Goal: Feedback & Contribution: Contribute content

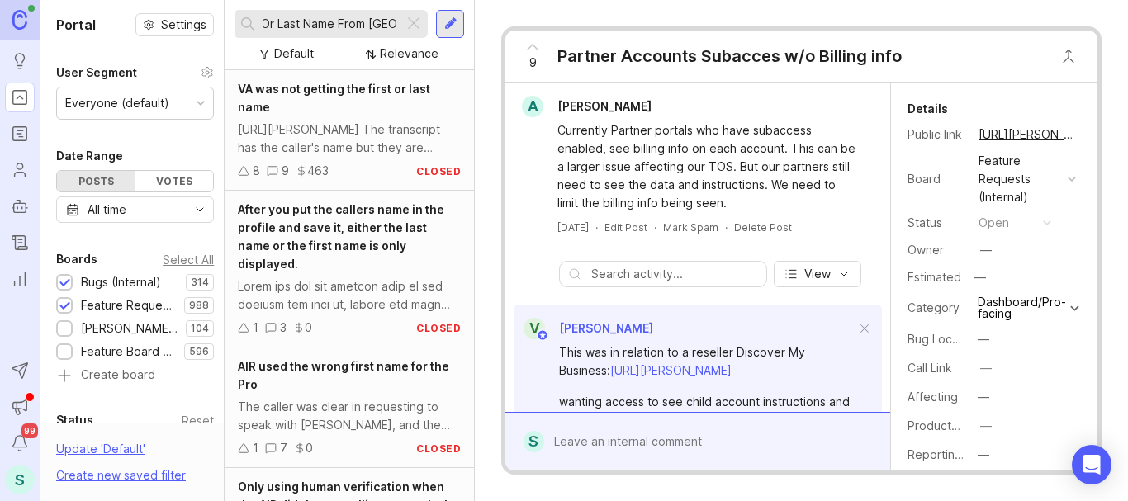
type input "AIR Get First Or Last Name From Email"
click at [324, 29] on input "AIR Get First Or Last Name From Email" at bounding box center [330, 24] width 135 height 18
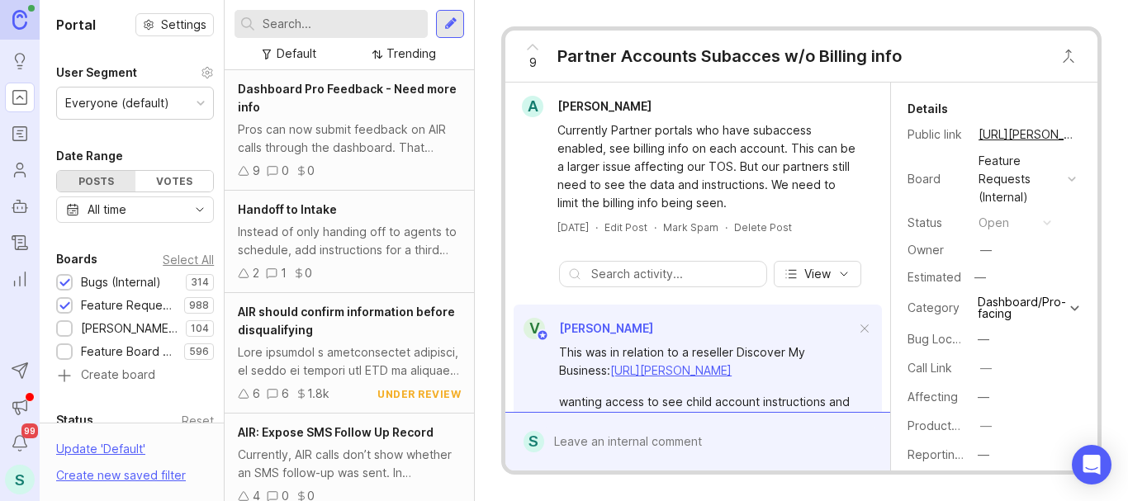
click at [444, 23] on div at bounding box center [450, 24] width 13 height 15
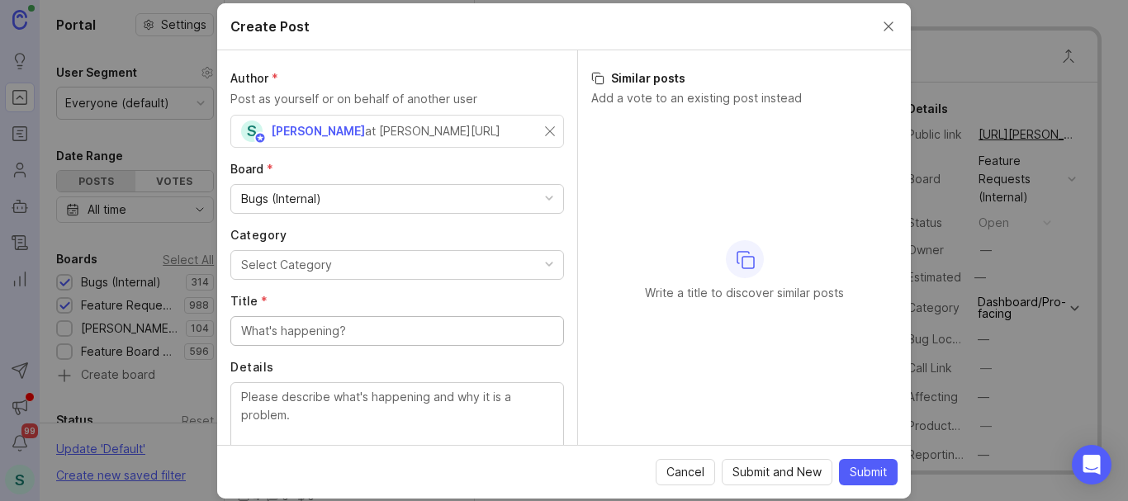
click at [322, 201] on div "Bugs (Internal)" at bounding box center [397, 199] width 332 height 28
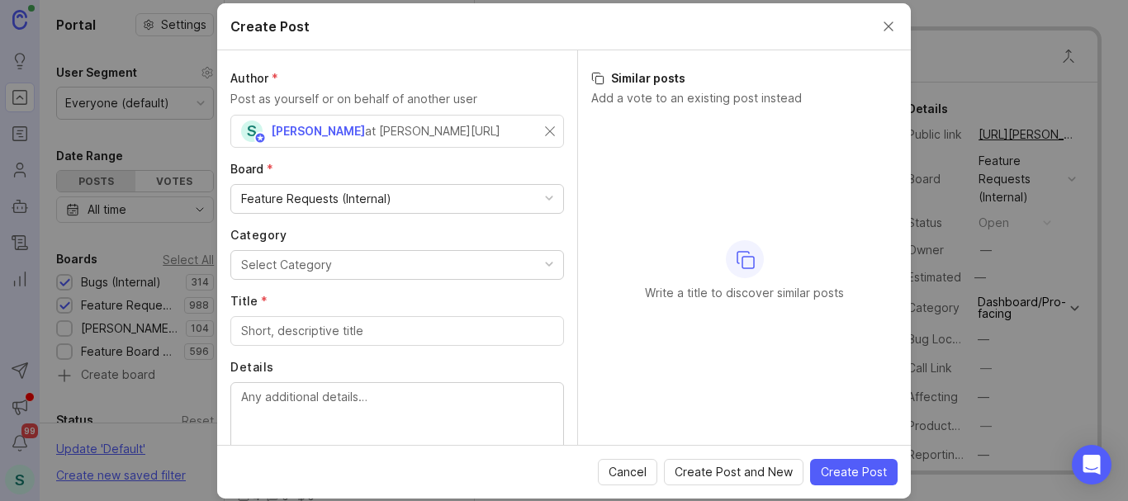
click at [268, 259] on div "Select Category" at bounding box center [286, 265] width 91 height 18
click at [273, 261] on div "Virtual Receptionists" at bounding box center [297, 265] width 112 height 18
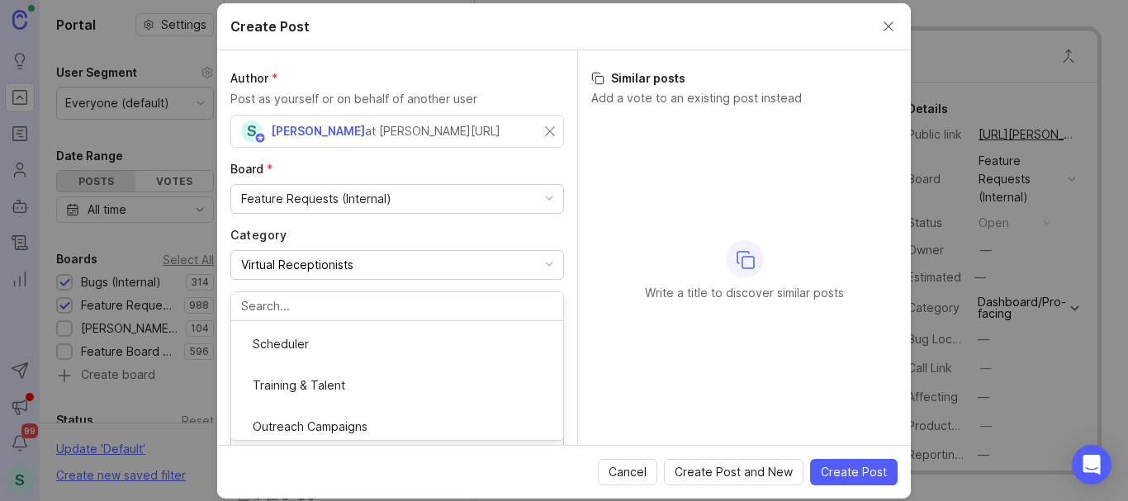
scroll to position [165, 0]
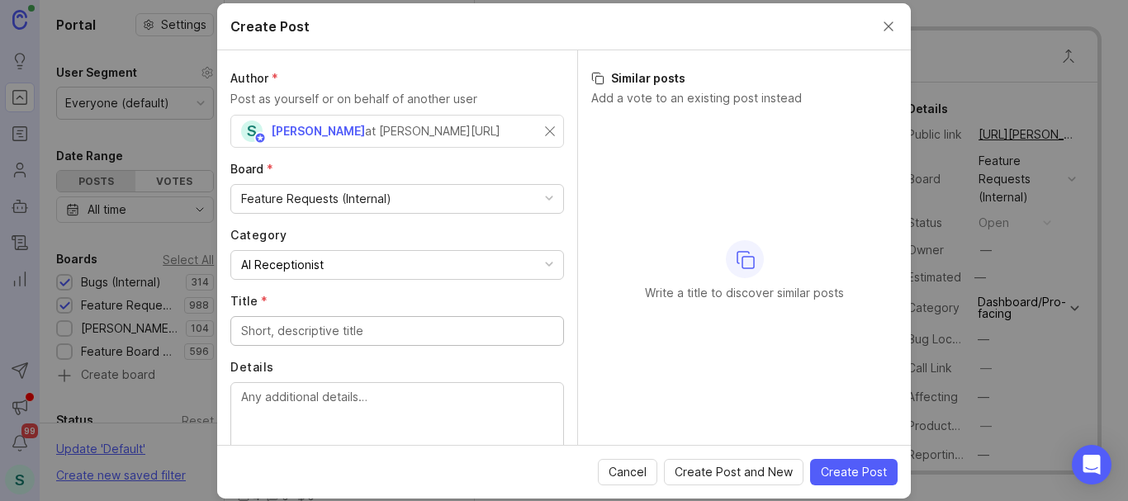
click at [277, 339] on input "Title *" at bounding box center [397, 331] width 312 height 18
paste input "AIR Get First Or Last Name From Email"
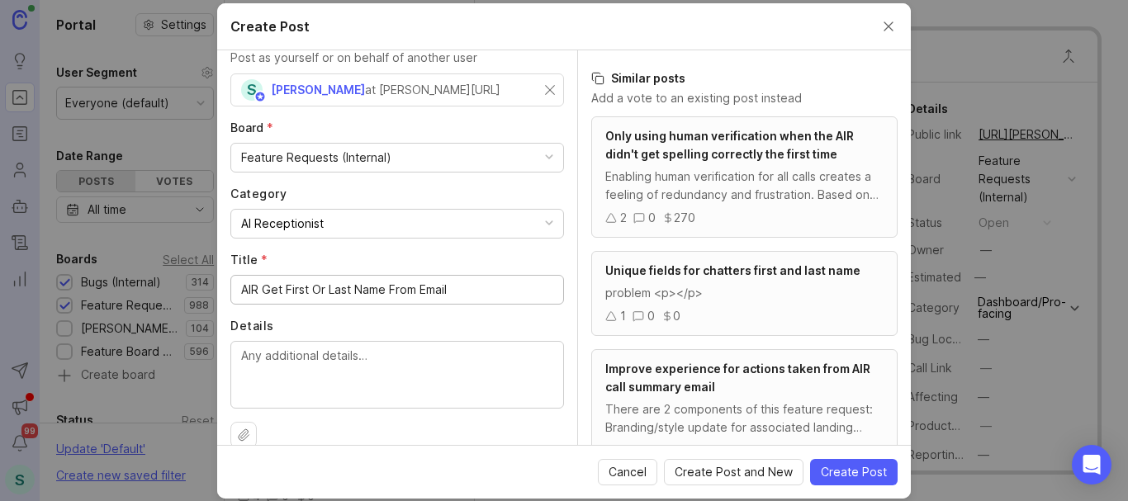
scroll to position [64, 0]
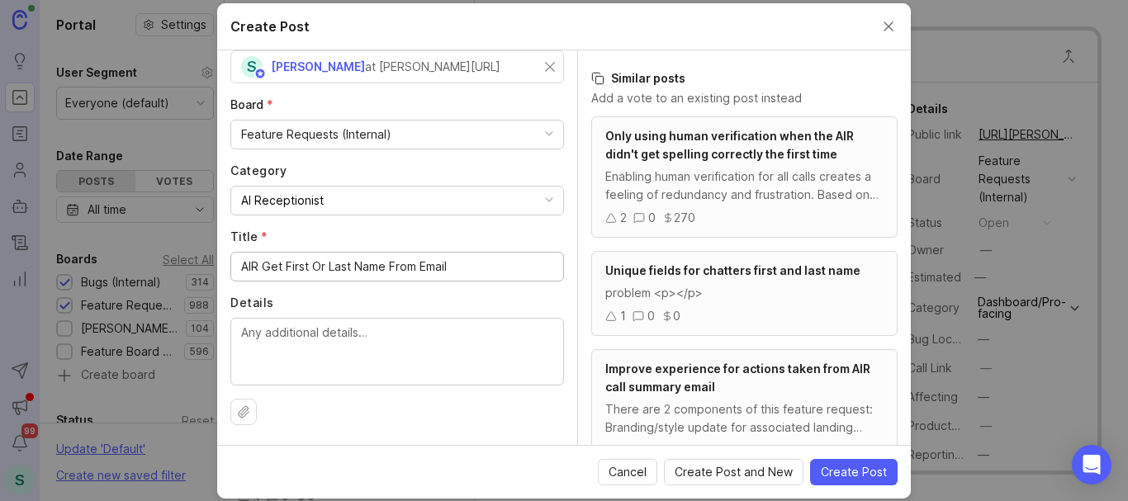
type input "AIR Get First Or Last Name From Email"
click at [252, 334] on textarea "Details" at bounding box center [397, 351] width 312 height 54
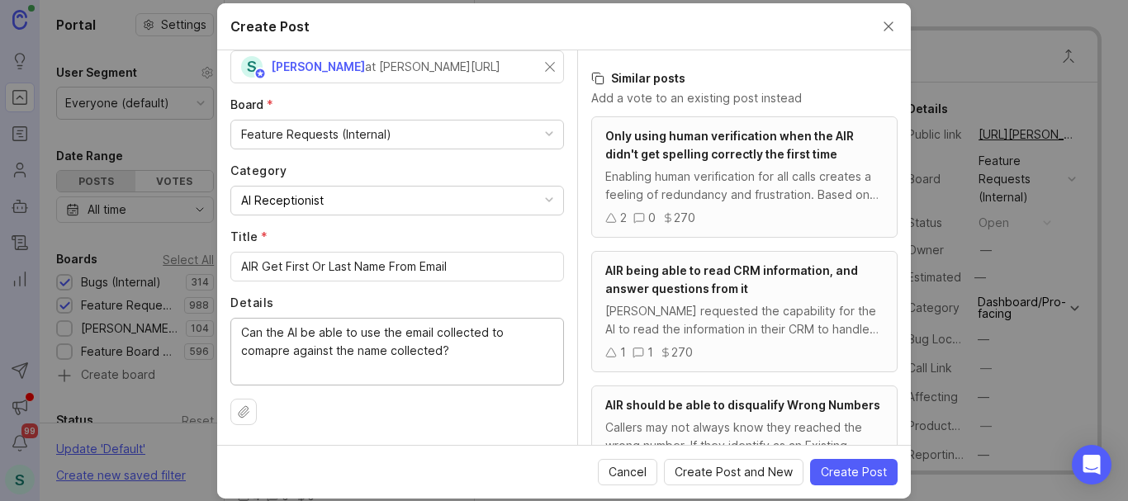
click at [265, 353] on textarea "Can the AI be able to use the email collected to comapre against the name colle…" at bounding box center [397, 351] width 312 height 54
click at [0, 0] on lt-strong "pa" at bounding box center [0, 0] width 0 height 0
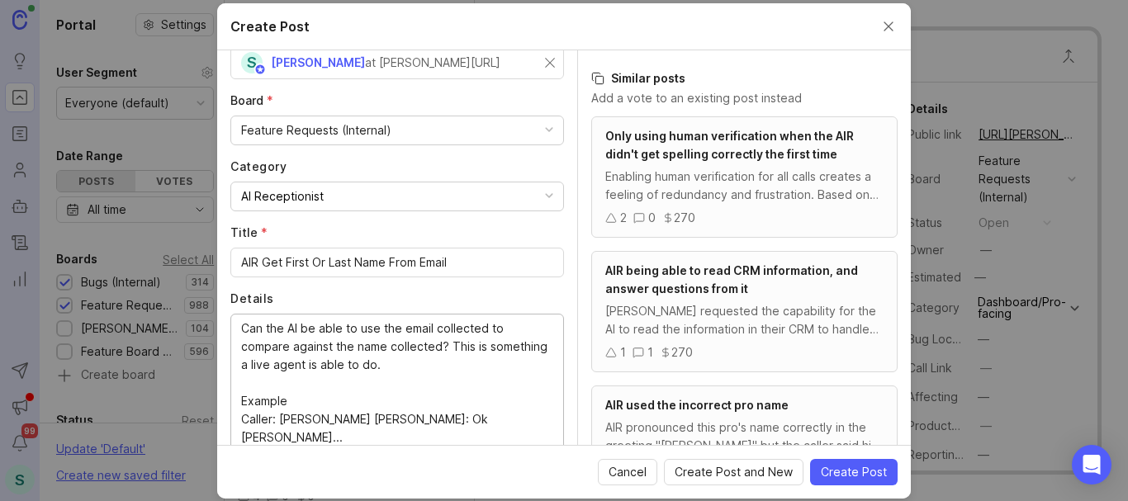
scroll to position [87, 0]
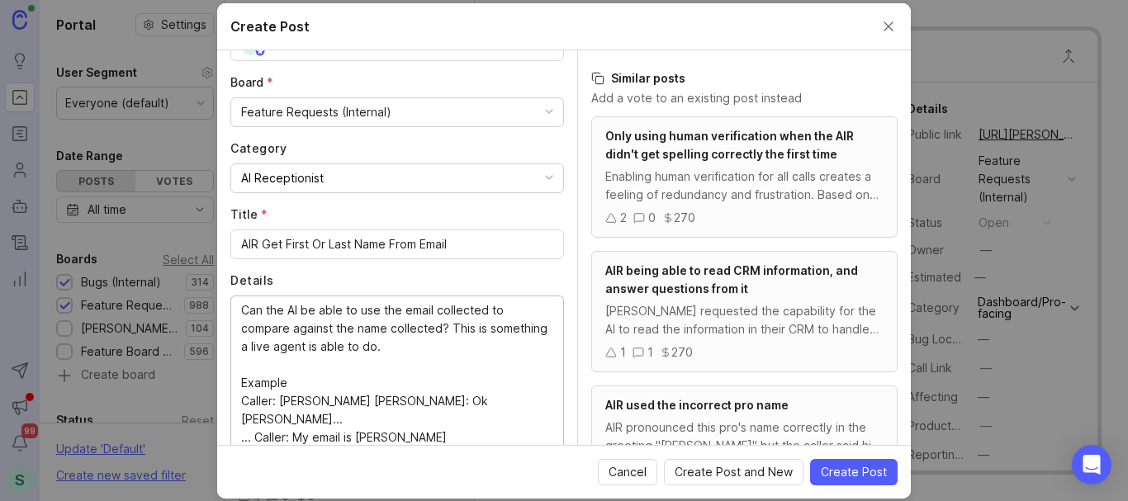
click at [300, 399] on textarea "Can the AI be able to use the email collected to compare against the name colle…" at bounding box center [397, 373] width 312 height 145
click at [293, 424] on textarea "Can the AI be able to use the email collected to compare against the name colle…" at bounding box center [397, 373] width 312 height 145
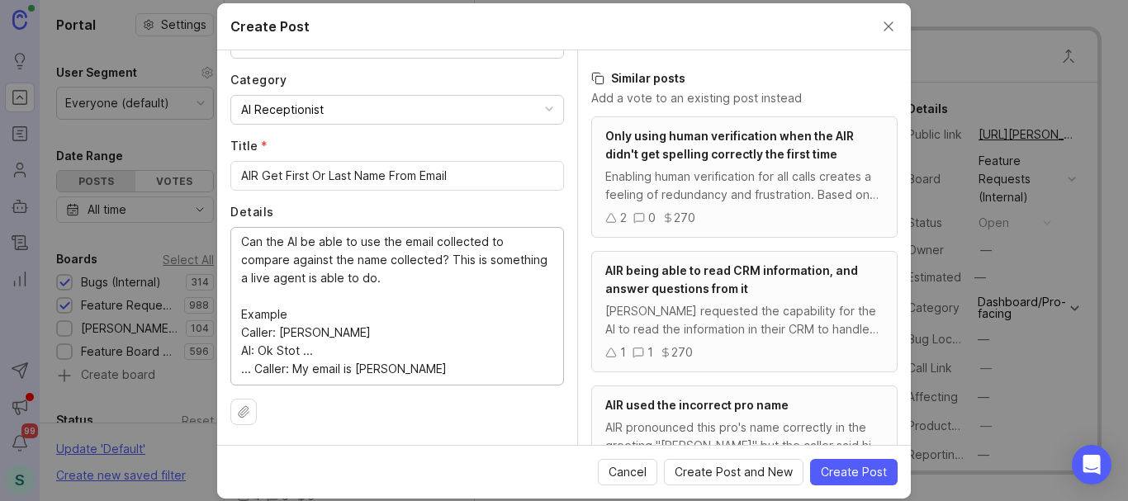
drag, startPoint x: 429, startPoint y: 368, endPoint x: 357, endPoint y: 373, distance: 72.0
click at [357, 373] on textarea "Can the AI be able to use the email collected to compare against the name colle…" at bounding box center [397, 305] width 312 height 145
click at [505, 241] on textarea "Can the AI be able to use the email collected to compare against the name colle…" at bounding box center [397, 324] width 312 height 182
click at [390, 258] on textarea "Can the AI be able to use the email collected to compare against the name colle…" at bounding box center [397, 324] width 312 height 182
click at [371, 278] on textarea "Can the AI be able to use the email collected to compare against the name it ha…" at bounding box center [397, 324] width 312 height 182
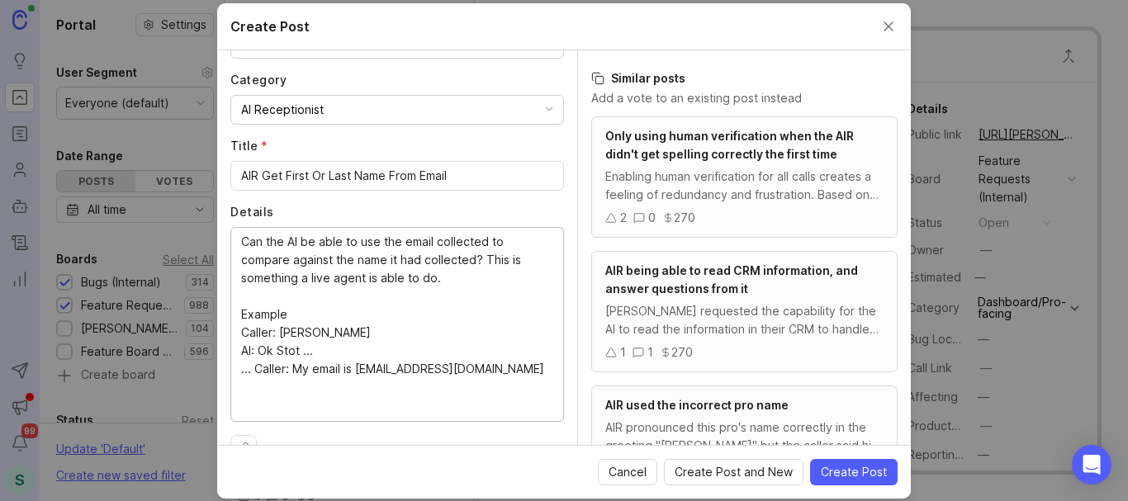
click at [371, 278] on textarea "Can the AI be able to use the email collected to compare against the name it ha…" at bounding box center [397, 324] width 312 height 182
drag, startPoint x: 488, startPoint y: 278, endPoint x: 484, endPoint y: 260, distance: 18.6
click at [484, 260] on textarea "Can the AI be able to use the email collected to compare against the name it ha…" at bounding box center [397, 324] width 312 height 182
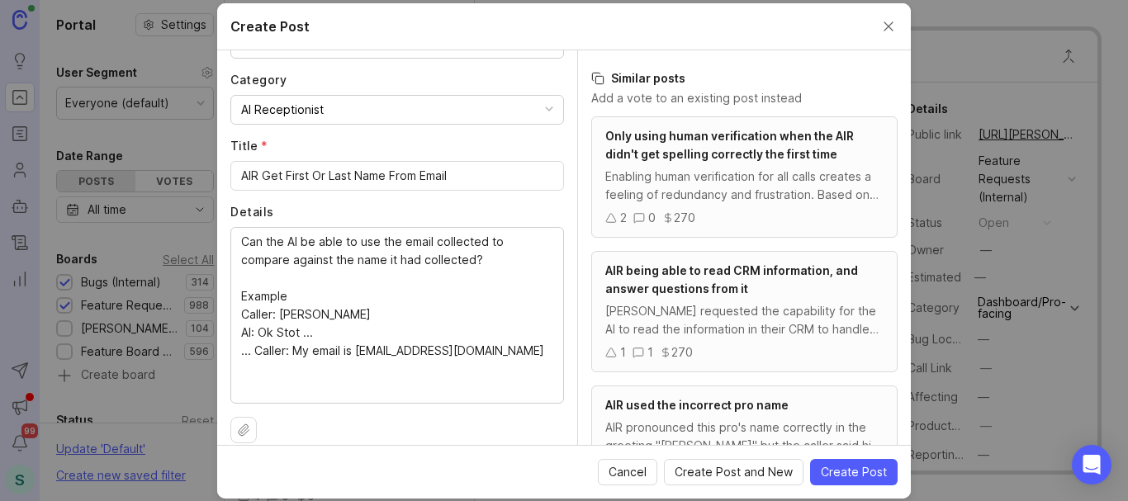
click at [240, 350] on div "Can the AI be able to use the email collected to compare against the name it ha…" at bounding box center [397, 315] width 334 height 177
click at [255, 349] on textarea "Can the AI be able to use the email collected to compare against the name it ha…" at bounding box center [397, 314] width 312 height 163
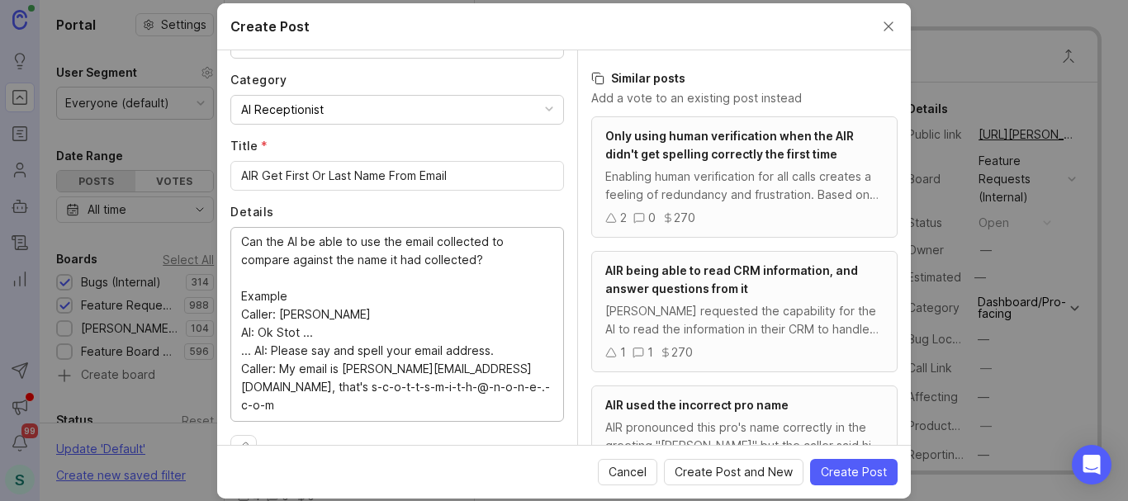
click at [343, 335] on textarea "Can the AI be able to use the email collected to compare against the name it ha…" at bounding box center [397, 324] width 312 height 182
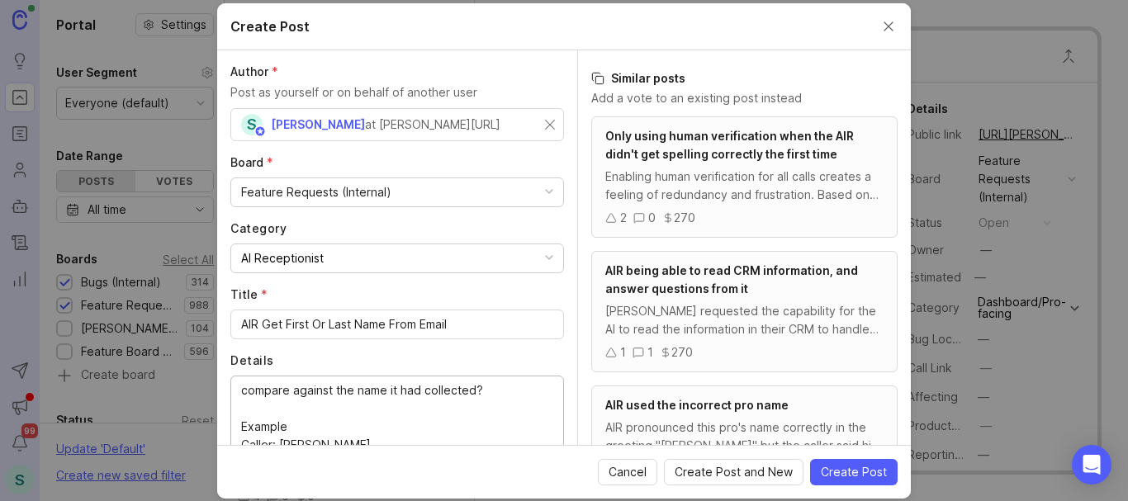
scroll to position [0, 0]
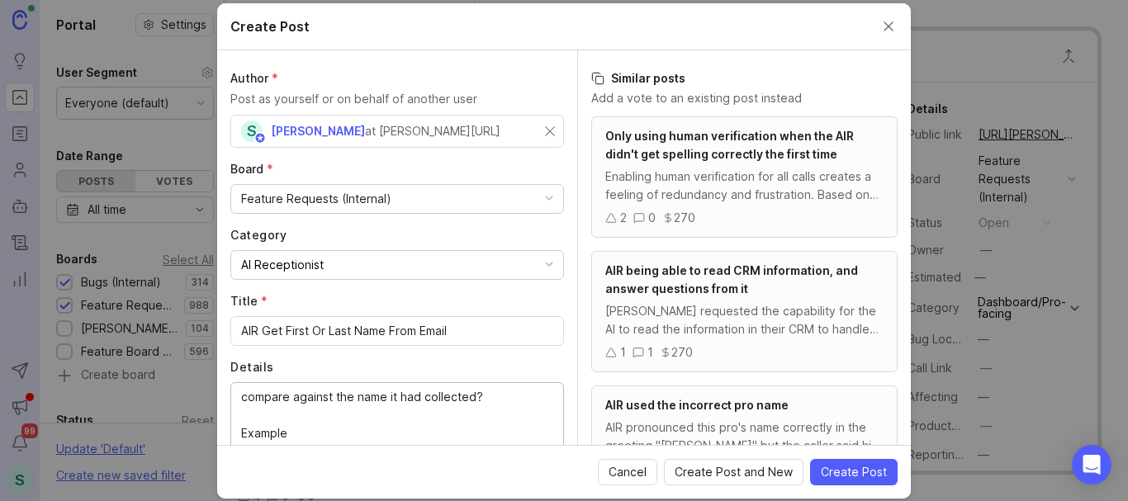
type textarea "Can the AI be able to use the email collected to compare against the name it ha…"
click at [261, 330] on input "AIR Get First Or Last Name From Email" at bounding box center [397, 331] width 312 height 18
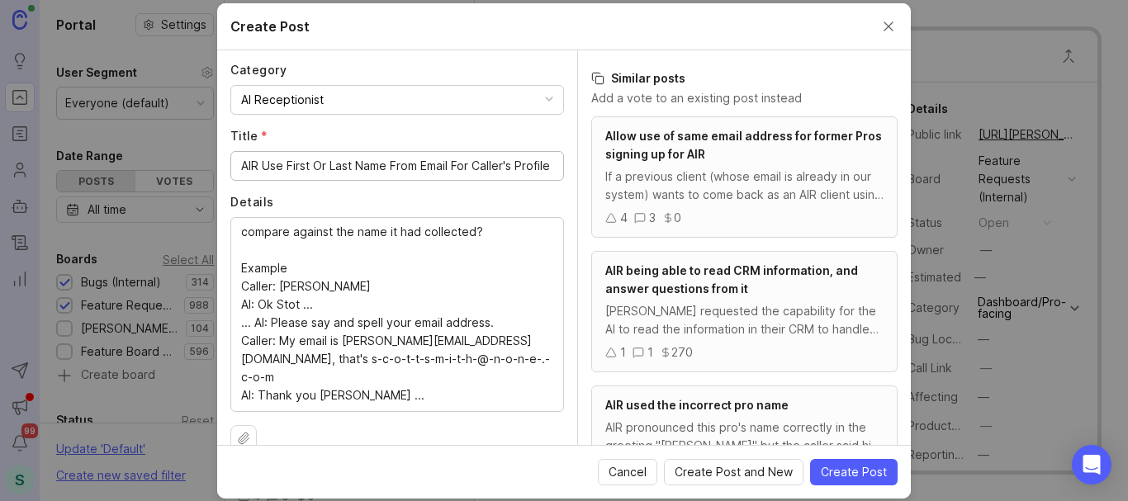
scroll to position [0, 13]
click at [405, 165] on input "AIR Use First Or Last Name From Email For Caller's Profile" at bounding box center [397, 166] width 312 height 18
click at [259, 160] on input "AIR Use First Or Last Name From Email For Caller's Profile" at bounding box center [397, 166] width 312 height 18
click at [386, 168] on input "AIR Use First Or Last Name From Email For Caller's Profile" at bounding box center [397, 166] width 312 height 18
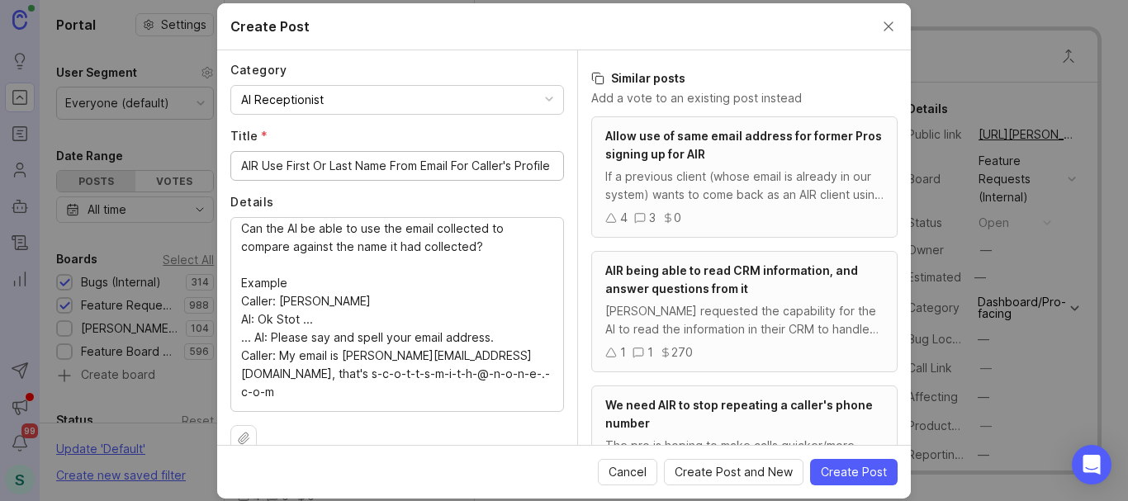
scroll to position [0, 0]
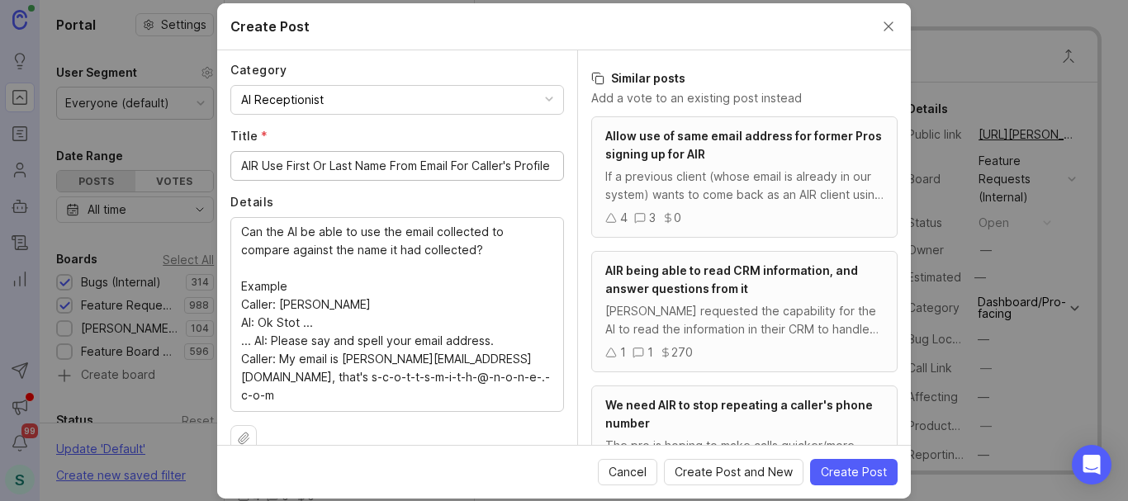
type input "AIR Use First Or Last Name From Email For Caller's Profile"
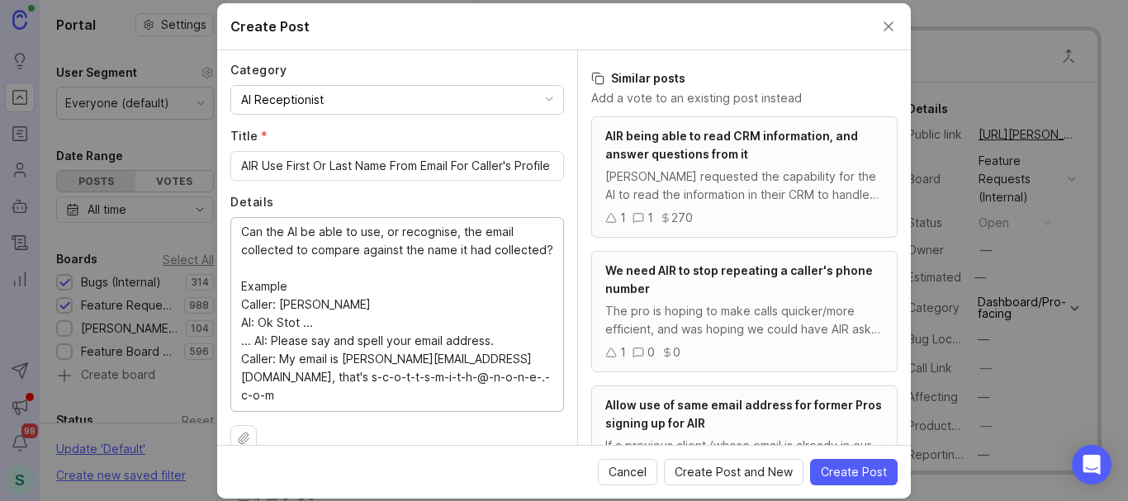
click at [422, 239] on textarea "Can the AI be able to use, or recognise, the email collected to compare against…" at bounding box center [397, 314] width 312 height 182
click at [423, 235] on textarea "Can the AI be able to use, or recognise, the email collected to compare against…" at bounding box center [397, 314] width 312 height 182
click at [0, 0] on lt-span "recogni z e" at bounding box center [0, 0] width 0 height 0
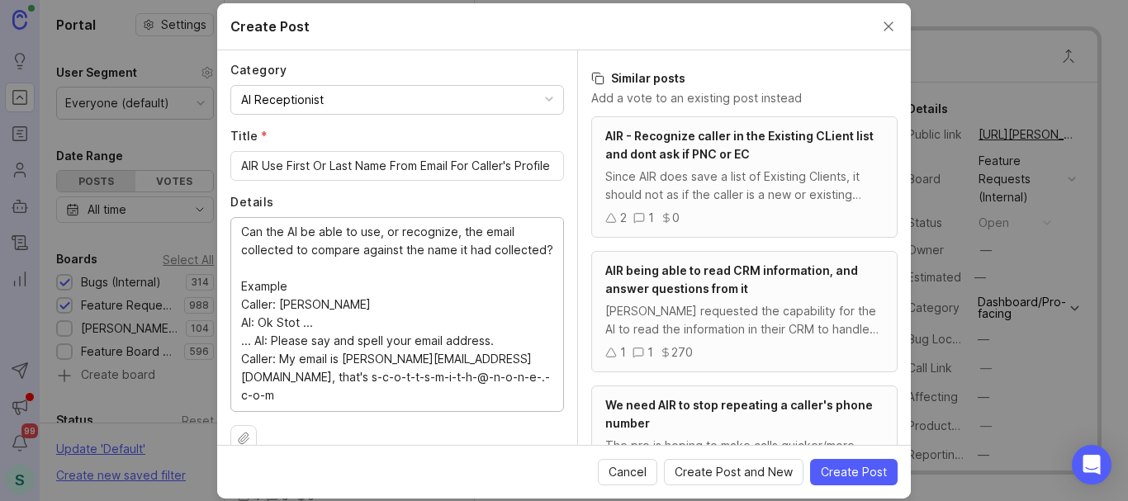
click at [263, 249] on textarea "Can the AI be able to use, or recognize, the email collected to compare against…" at bounding box center [397, 314] width 312 height 182
click at [288, 270] on textarea "Can the AI be able to use, or recognize, the email provided to compare against …" at bounding box center [397, 314] width 312 height 182
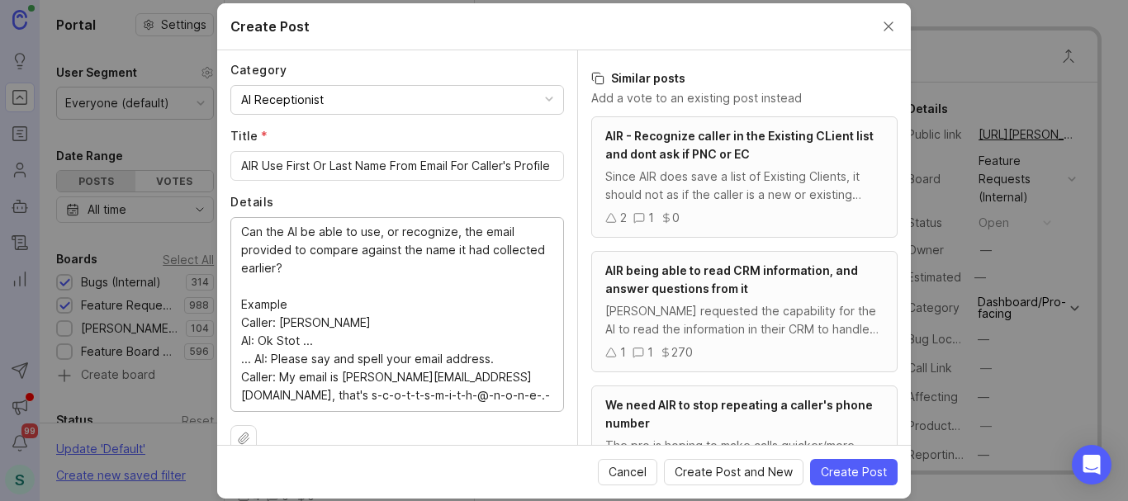
type textarea "Can the AI be able to use, or recognize, the email provided to compare against …"
click at [390, 163] on input "AIR Use First Or Last Name From Email For Caller's Profile" at bounding box center [397, 166] width 312 height 18
click at [447, 168] on input "AIR Use First Or Last Name From Email For Caller's Profile" at bounding box center [397, 166] width 312 height 18
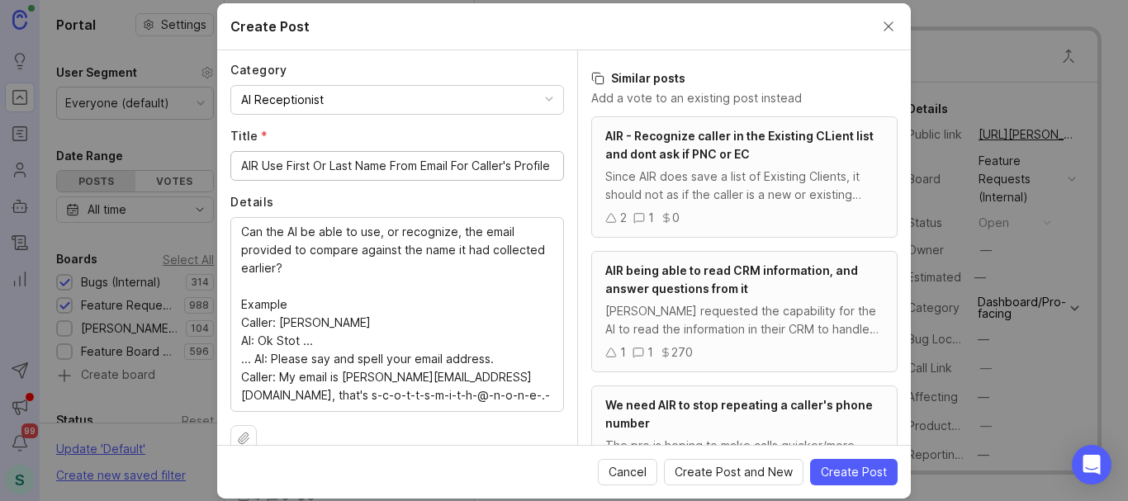
click at [503, 163] on input "AIR Use First Or Last Name From Email For Caller's Profile" at bounding box center [397, 166] width 312 height 18
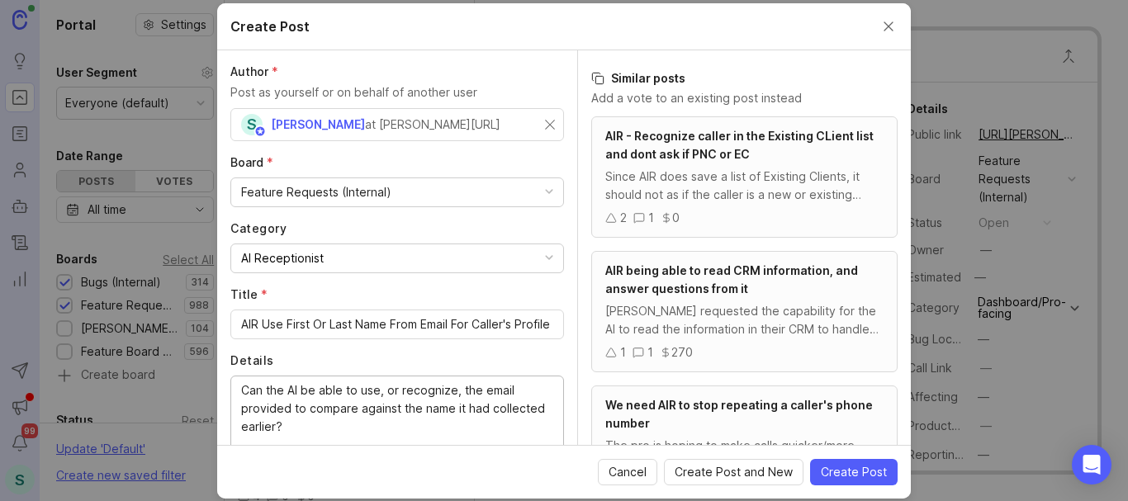
scroll to position [0, 0]
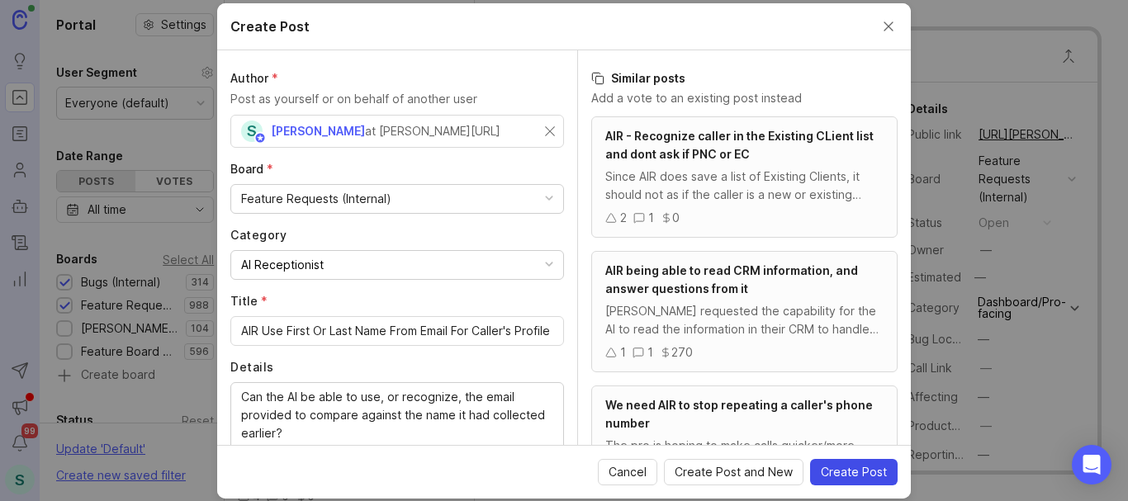
click at [843, 468] on span "Create Post" at bounding box center [854, 472] width 66 height 17
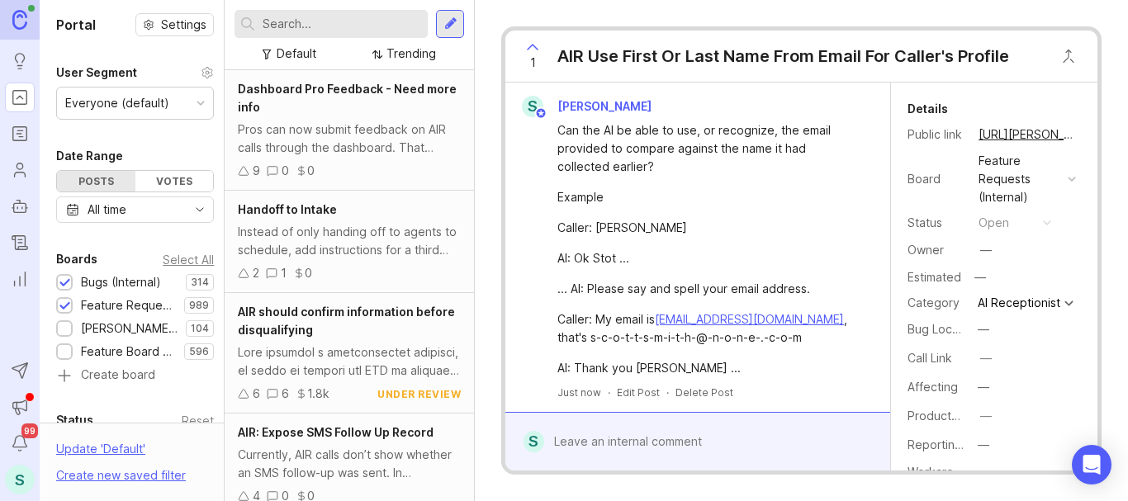
scroll to position [135, 0]
